Goal: Entertainment & Leisure: Consume media (video, audio)

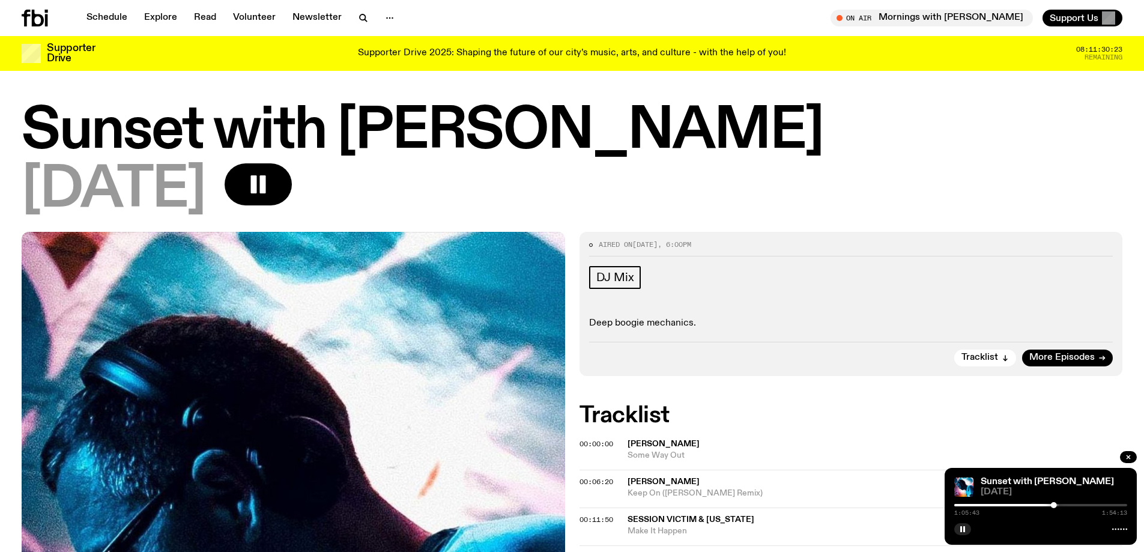
scroll to position [475, 0]
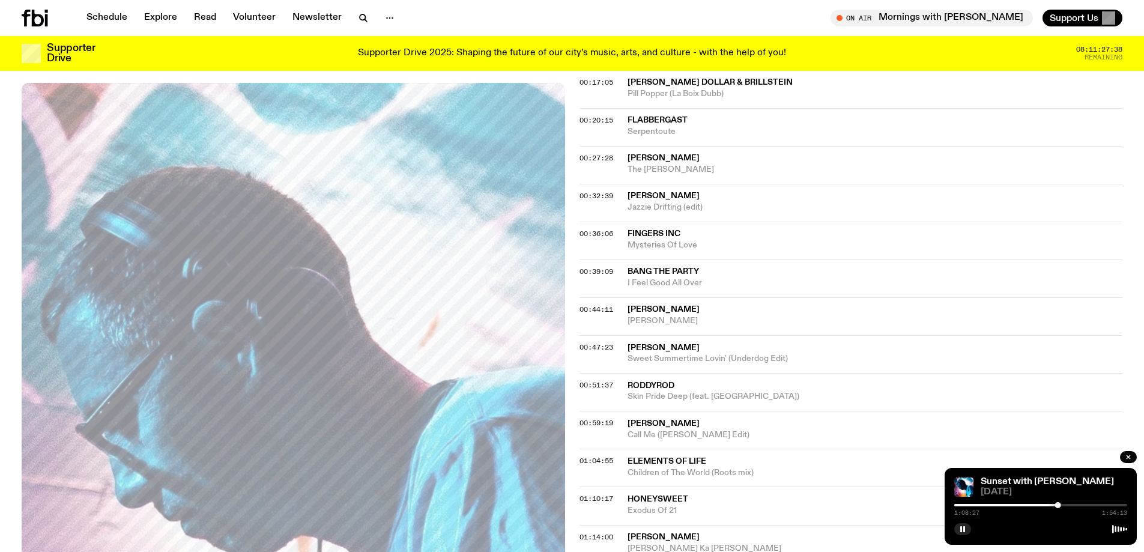
click at [911, 348] on span "[PERSON_NAME]" at bounding box center [876, 347] width 496 height 11
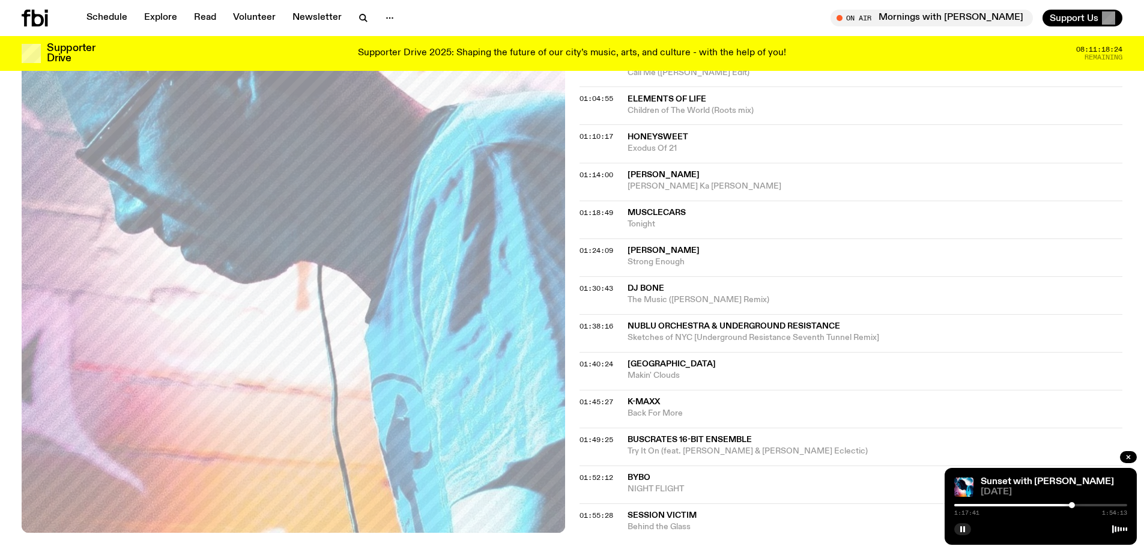
scroll to position [836, 0]
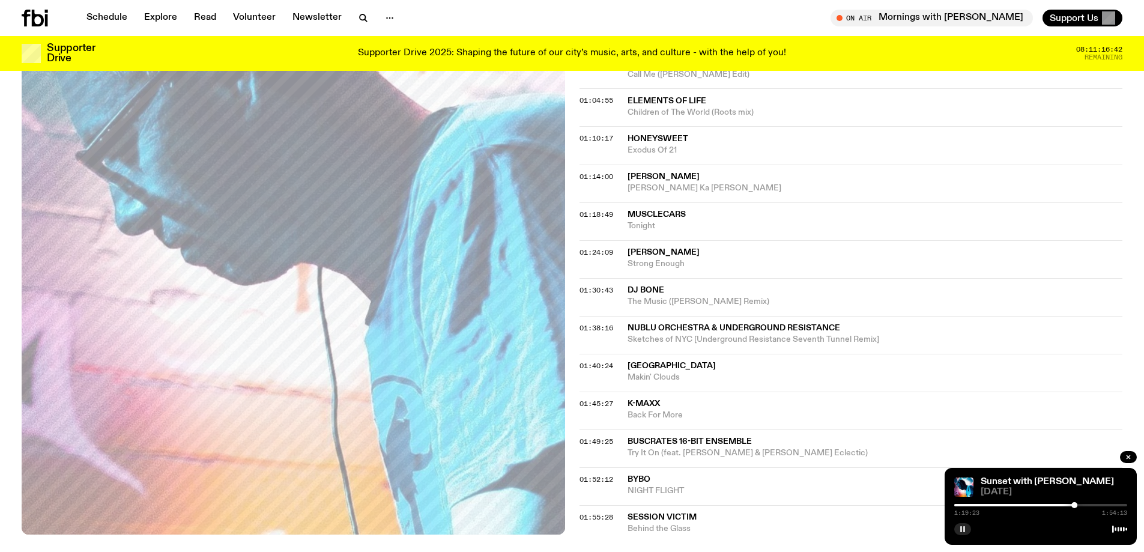
click at [961, 531] on rect "button" at bounding box center [962, 529] width 2 height 6
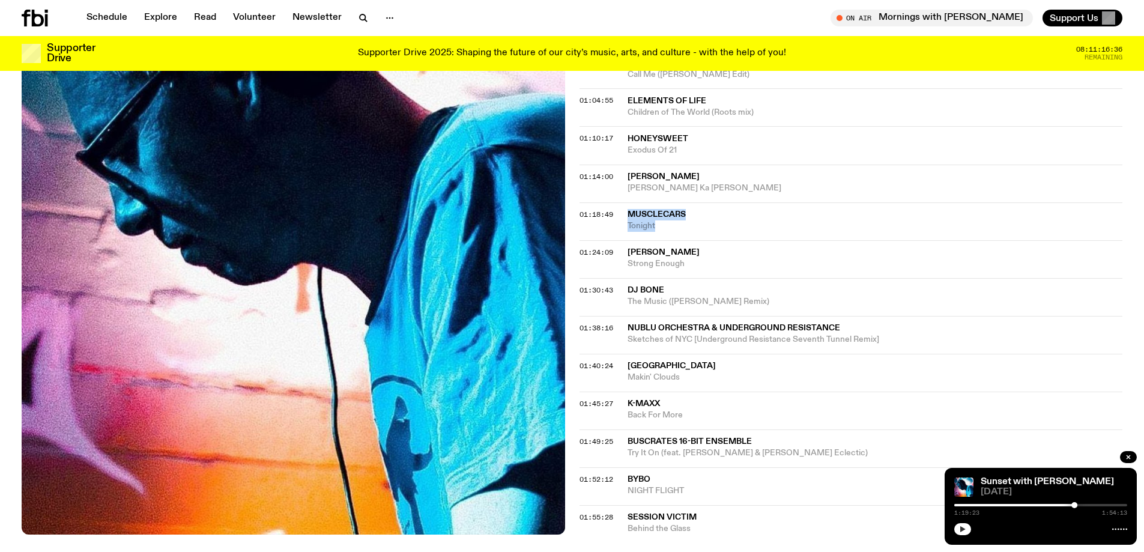
drag, startPoint x: 628, startPoint y: 213, endPoint x: 683, endPoint y: 223, distance: 56.3
click at [683, 223] on div "musclecars Tonight" at bounding box center [876, 220] width 496 height 23
drag, startPoint x: 662, startPoint y: 217, endPoint x: 659, endPoint y: 224, distance: 7.3
click at [659, 224] on div "musclecars Tonight" at bounding box center [876, 220] width 496 height 23
drag, startPoint x: 640, startPoint y: 220, endPoint x: 695, endPoint y: 211, distance: 56.0
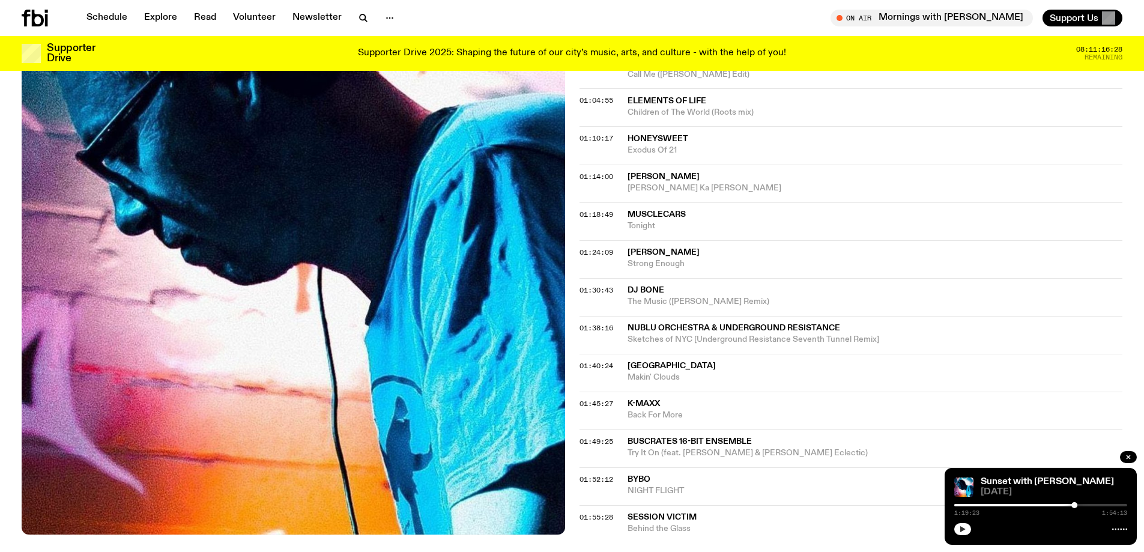
click at [695, 211] on span "musclecars" at bounding box center [876, 214] width 496 height 11
drag, startPoint x: 630, startPoint y: 211, endPoint x: 659, endPoint y: 228, distance: 33.4
click at [659, 228] on div "musclecars Tonight" at bounding box center [876, 220] width 496 height 23
click at [630, 217] on span "musclecars" at bounding box center [657, 214] width 58 height 8
drag, startPoint x: 629, startPoint y: 212, endPoint x: 655, endPoint y: 223, distance: 28.8
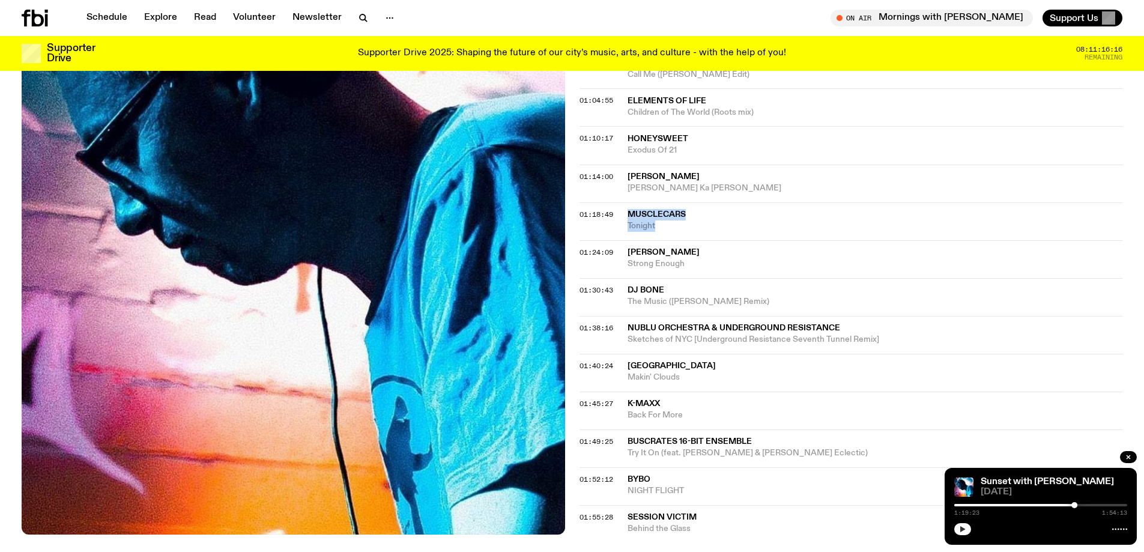
click at [655, 223] on div "musclecars Tonight" at bounding box center [876, 220] width 496 height 23
